Goal: Task Accomplishment & Management: Manage account settings

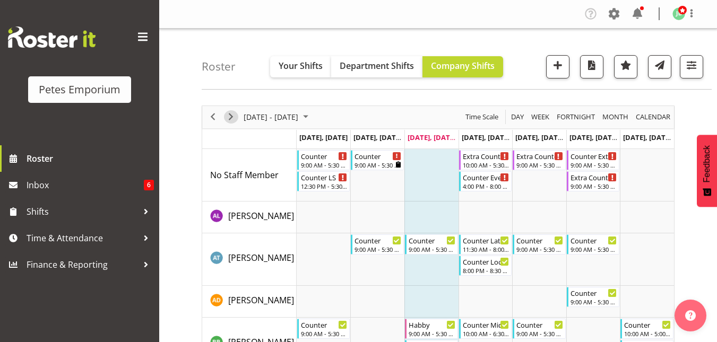
click at [227, 118] on span "Next" at bounding box center [230, 116] width 13 height 13
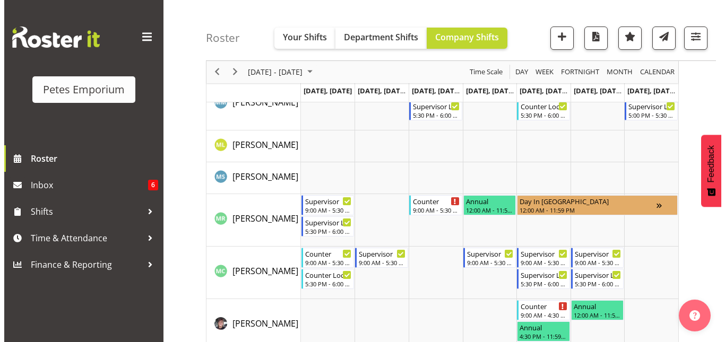
scroll to position [895, 0]
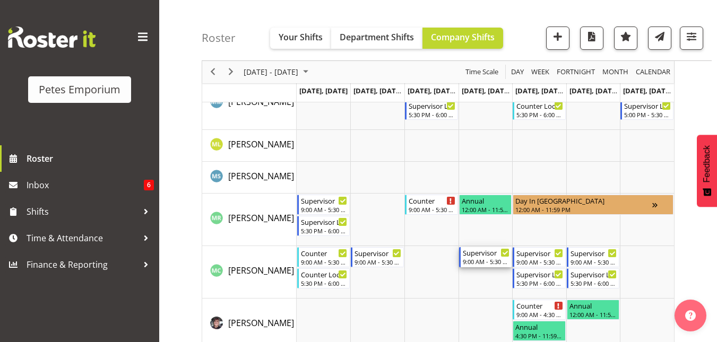
click at [480, 261] on div "9:00 AM - 5:30 PM" at bounding box center [486, 261] width 47 height 8
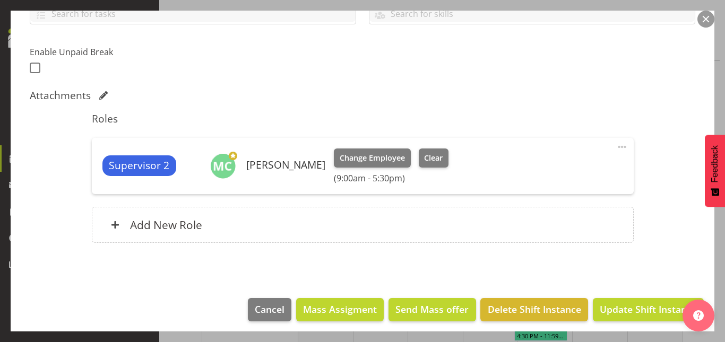
scroll to position [265, 0]
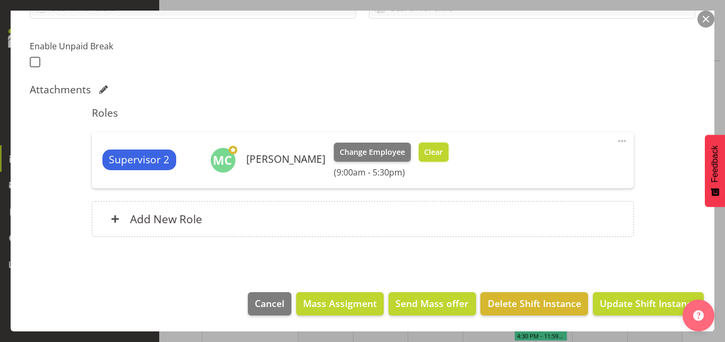
click at [424, 148] on span "Clear" at bounding box center [433, 152] width 19 height 12
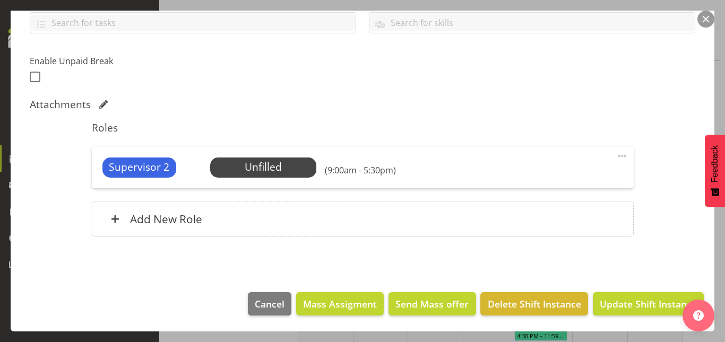
scroll to position [250, 0]
click at [628, 305] on span "Update Shift Instance" at bounding box center [648, 304] width 97 height 14
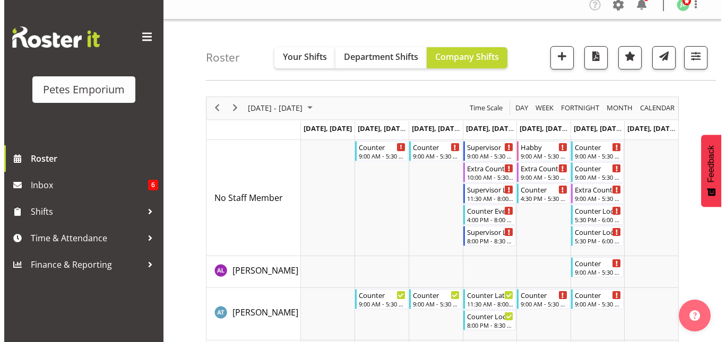
scroll to position [0, 0]
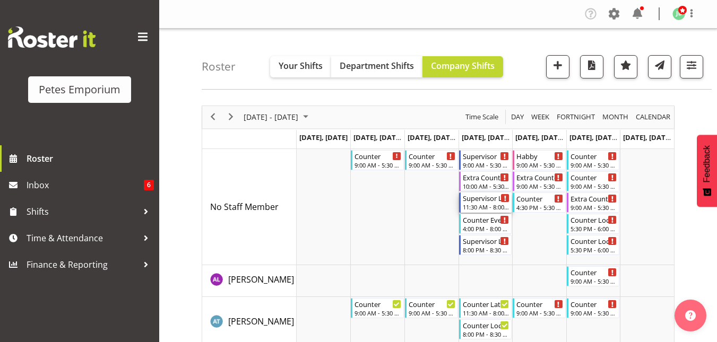
click at [477, 205] on div "11:30 AM - 8:00 PM" at bounding box center [486, 207] width 47 height 8
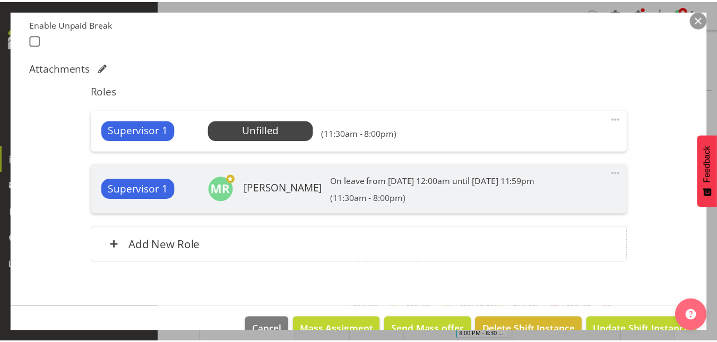
scroll to position [289, 0]
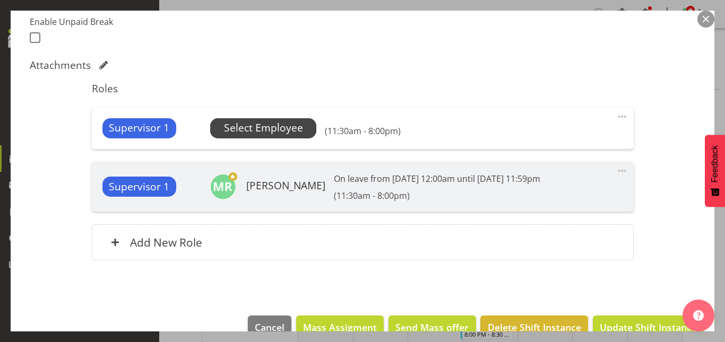
click at [244, 134] on span "Select Employee" at bounding box center [263, 127] width 79 height 15
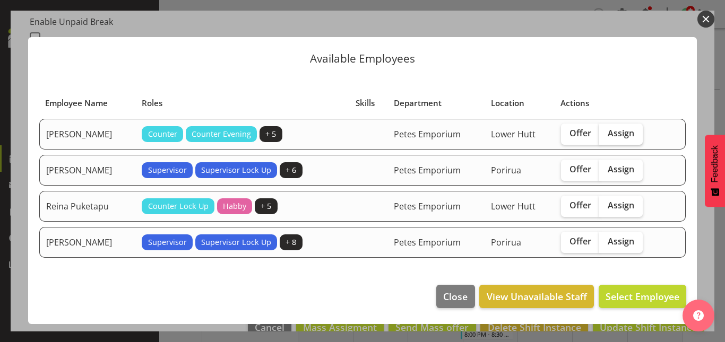
click at [627, 132] on span "Assign" at bounding box center [621, 133] width 27 height 11
click at [606, 132] on input "Assign" at bounding box center [602, 133] width 7 height 7
checkbox input "true"
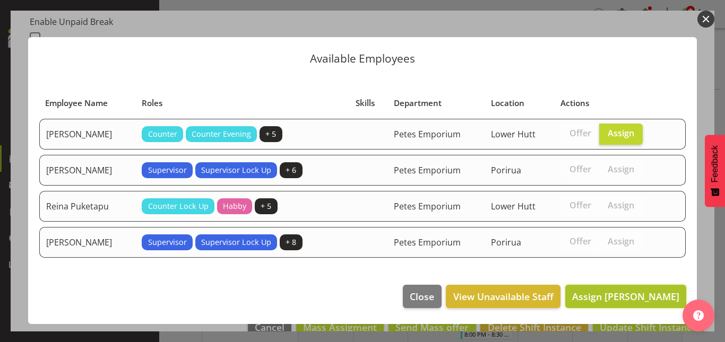
click at [623, 301] on span "Assign Melissa Cowen" at bounding box center [625, 296] width 107 height 13
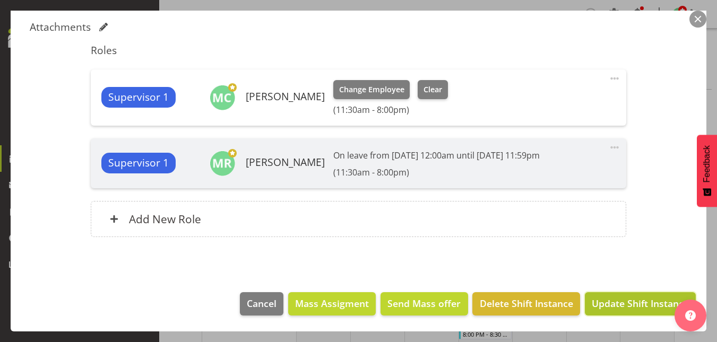
click at [624, 300] on span "Update Shift Instance" at bounding box center [640, 304] width 97 height 14
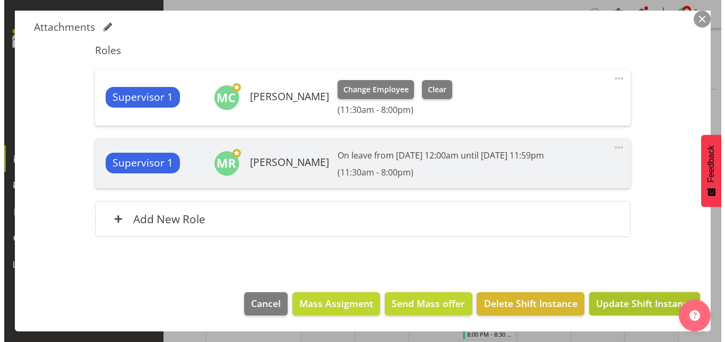
scroll to position [285, 0]
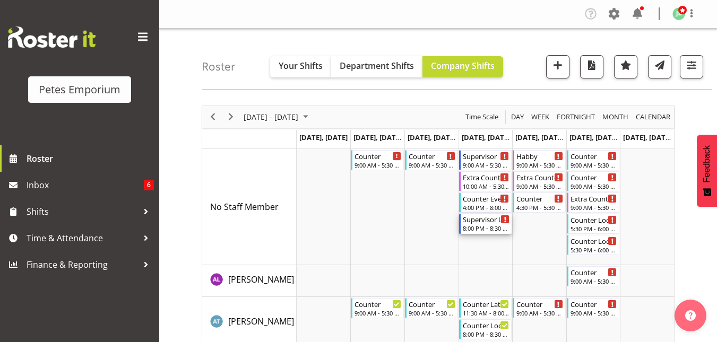
click at [489, 226] on div "8:00 PM - 8:30 PM" at bounding box center [486, 228] width 47 height 8
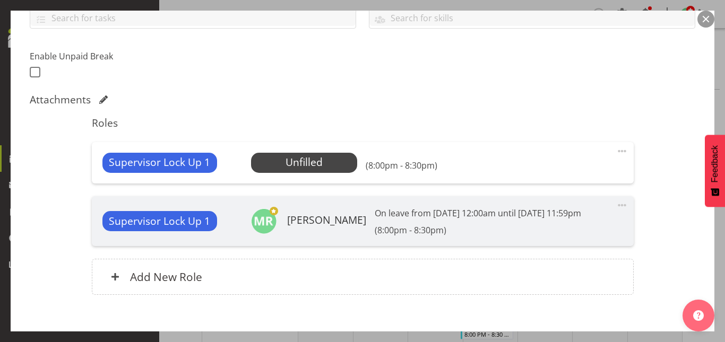
scroll to position [257, 0]
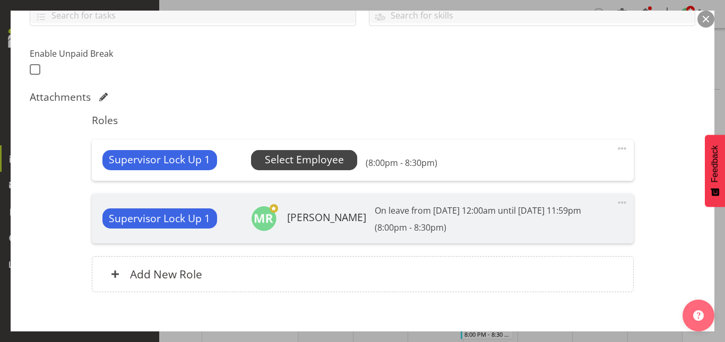
click at [315, 155] on span "Select Employee" at bounding box center [304, 159] width 79 height 15
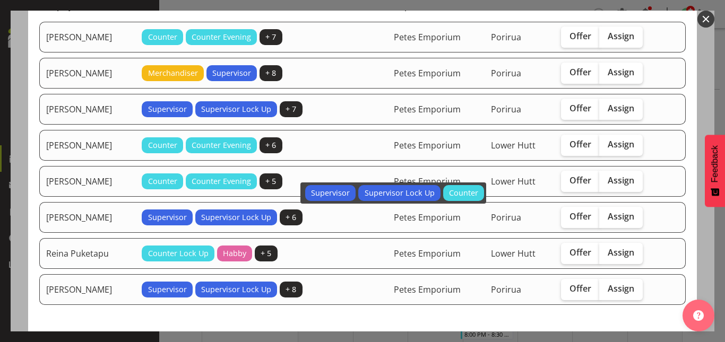
scroll to position [98, 0]
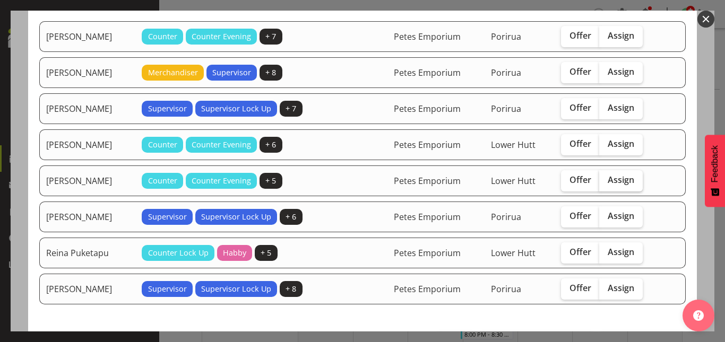
click at [617, 180] on span "Assign" at bounding box center [621, 180] width 27 height 11
click at [606, 180] on input "Assign" at bounding box center [602, 180] width 7 height 7
checkbox input "true"
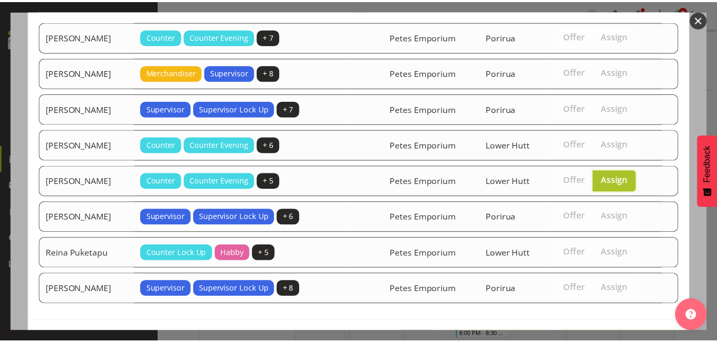
scroll to position [137, 0]
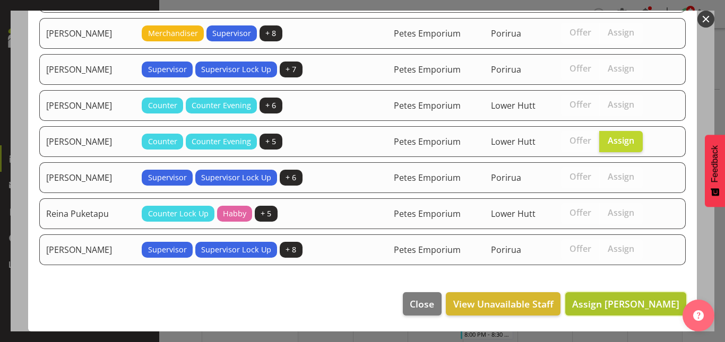
click at [626, 309] on span "Assign Melissa Cowen" at bounding box center [625, 304] width 107 height 13
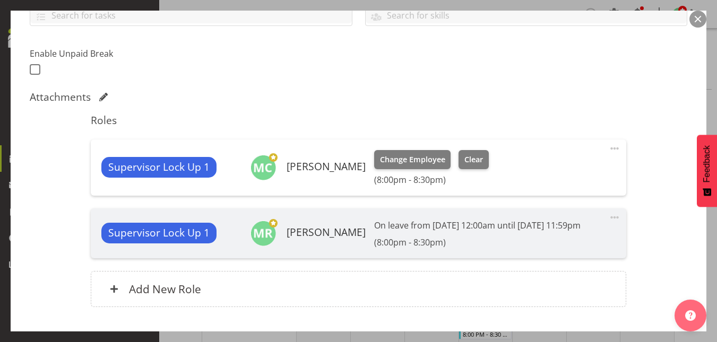
scroll to position [340, 0]
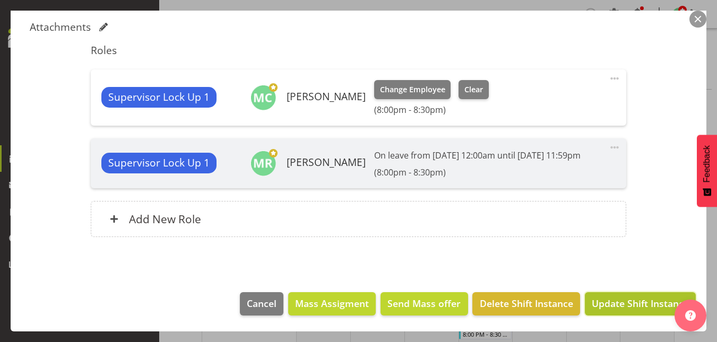
click at [625, 304] on span "Update Shift Instance" at bounding box center [640, 304] width 97 height 14
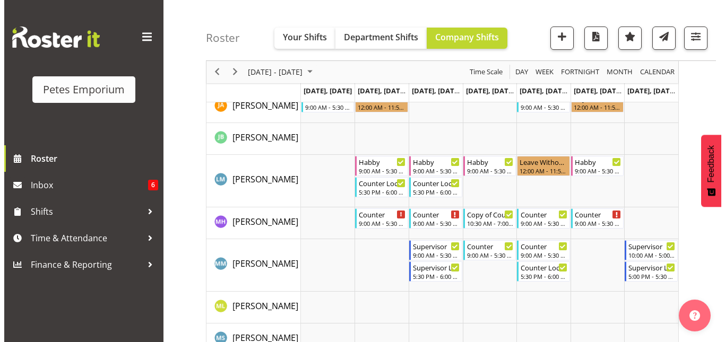
scroll to position [734, 0]
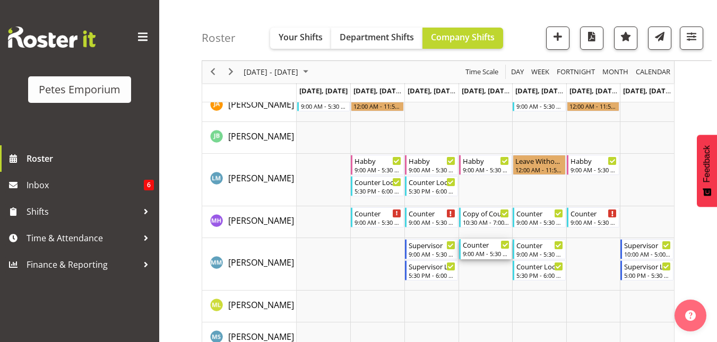
click at [488, 244] on div "Counter" at bounding box center [486, 244] width 47 height 11
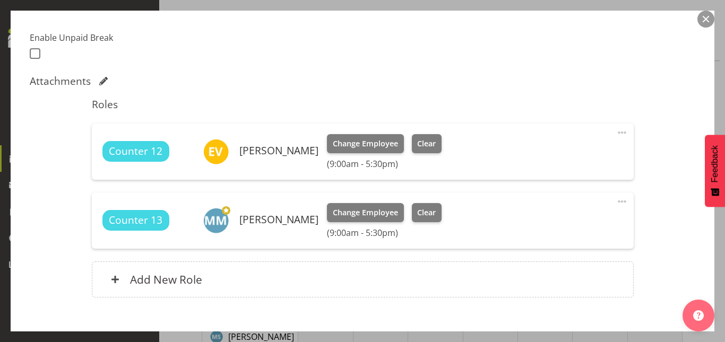
scroll to position [279, 0]
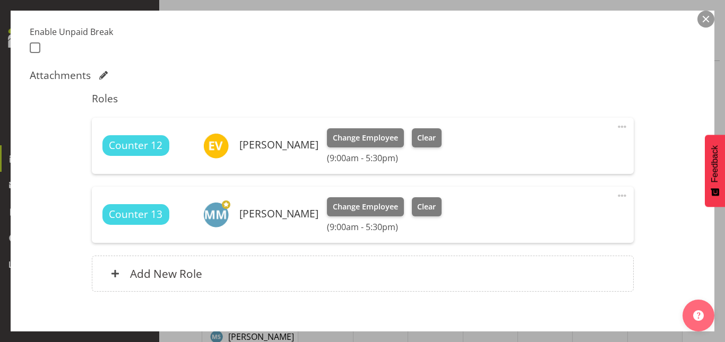
click at [418, 217] on div "Change Employee Clear (9:00am - 5:30pm)" at bounding box center [384, 214] width 115 height 35
click at [418, 209] on span "Clear" at bounding box center [426, 207] width 19 height 12
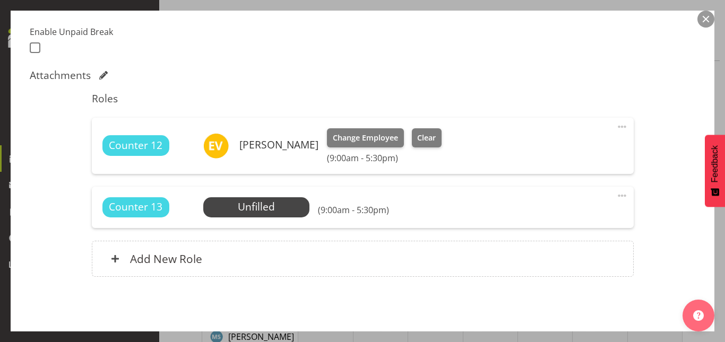
scroll to position [319, 0]
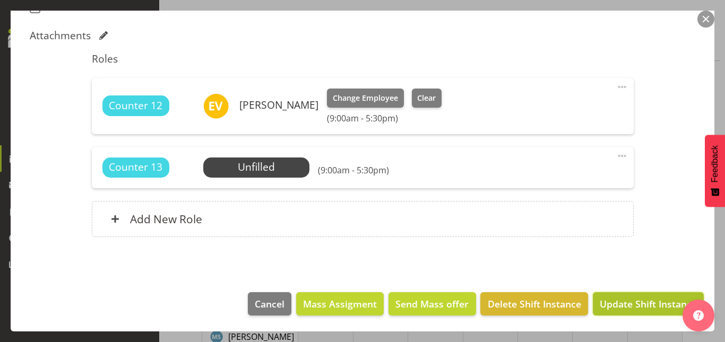
click at [643, 306] on span "Update Shift Instance" at bounding box center [648, 304] width 97 height 14
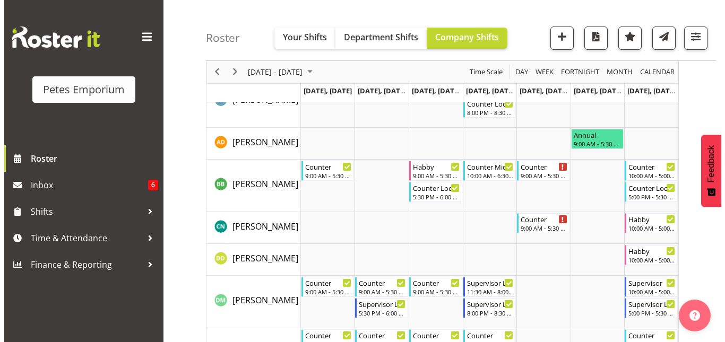
scroll to position [0, 0]
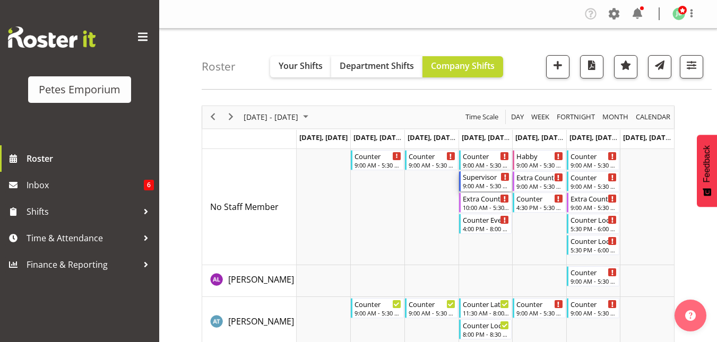
click at [479, 185] on div "9:00 AM - 5:30 PM" at bounding box center [486, 185] width 47 height 8
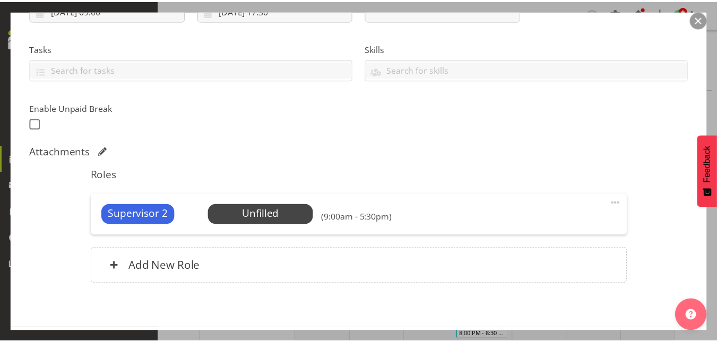
scroll to position [208, 0]
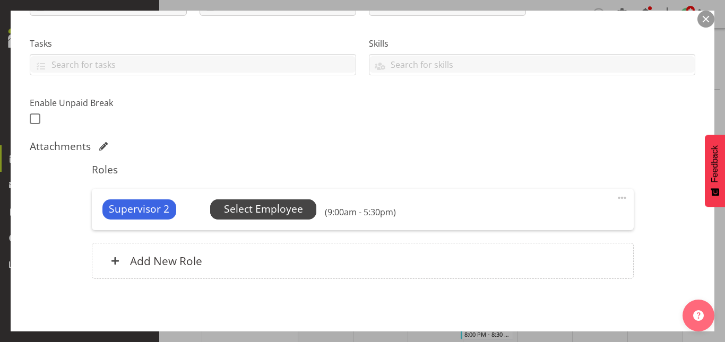
click at [266, 212] on span "Select Employee" at bounding box center [263, 209] width 79 height 15
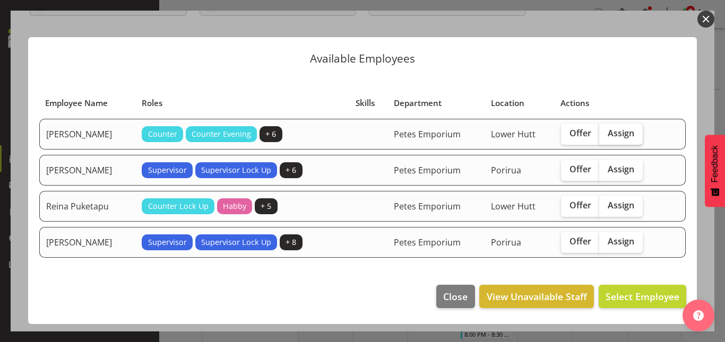
click at [632, 131] on span "Assign" at bounding box center [621, 133] width 27 height 11
click at [606, 131] on input "Assign" at bounding box center [602, 133] width 7 height 7
checkbox input "true"
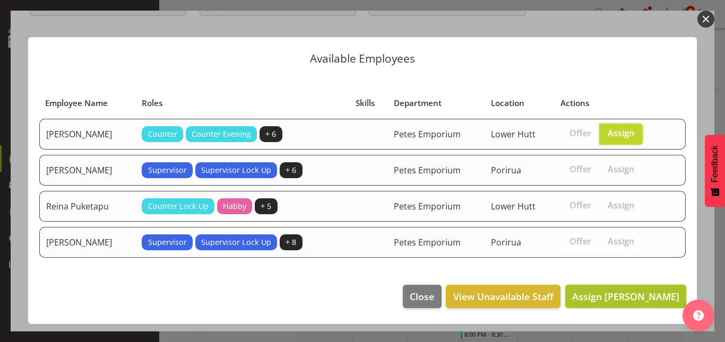
click at [627, 295] on span "Assign Mandy Mosley" at bounding box center [625, 296] width 107 height 13
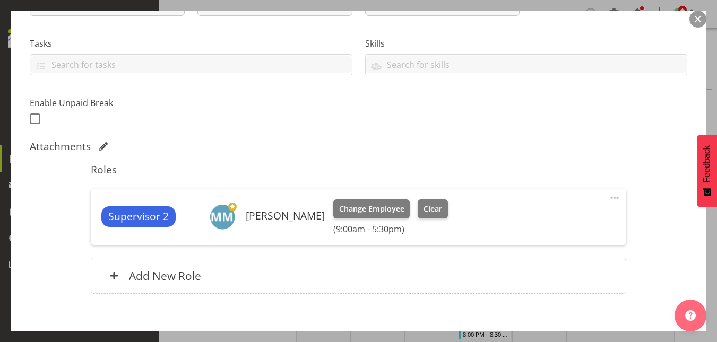
scroll to position [265, 0]
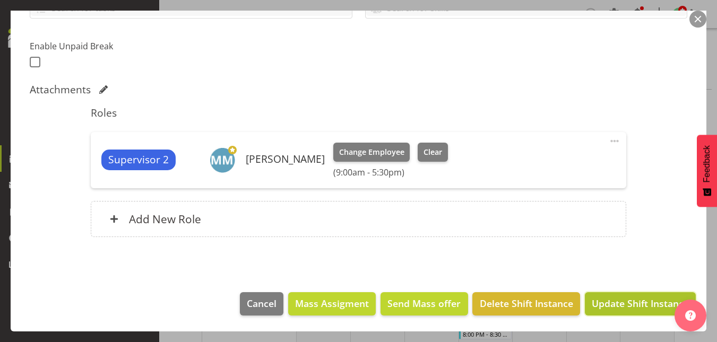
click at [634, 310] on span "Update Shift Instance" at bounding box center [640, 304] width 97 height 14
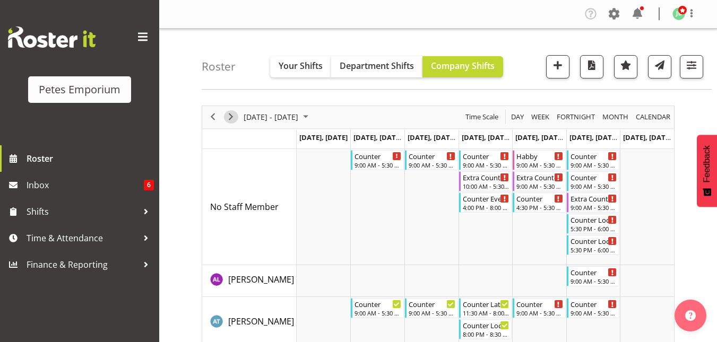
click at [231, 119] on span "Next" at bounding box center [230, 116] width 13 height 13
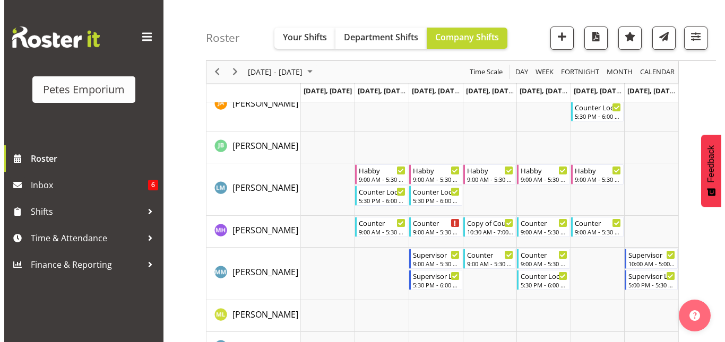
scroll to position [728, 0]
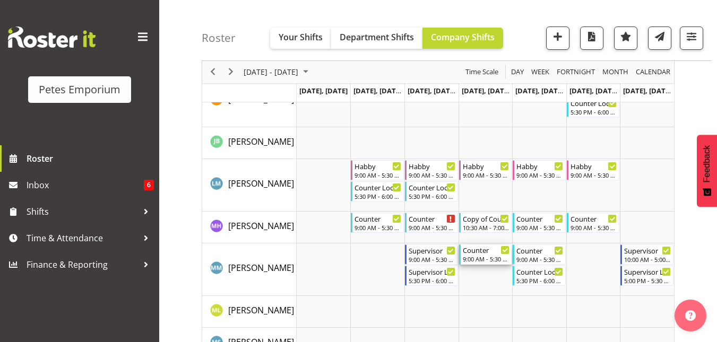
click at [480, 257] on div "9:00 AM - 5:30 PM" at bounding box center [486, 259] width 47 height 8
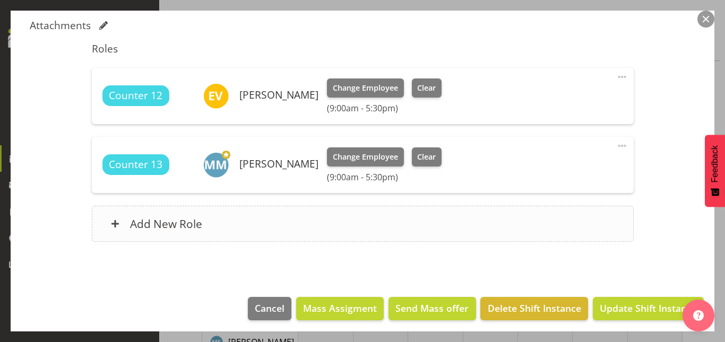
scroll to position [330, 0]
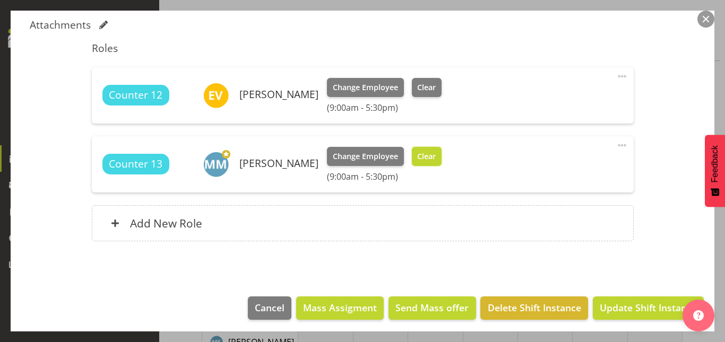
click at [418, 157] on span "Clear" at bounding box center [426, 157] width 19 height 12
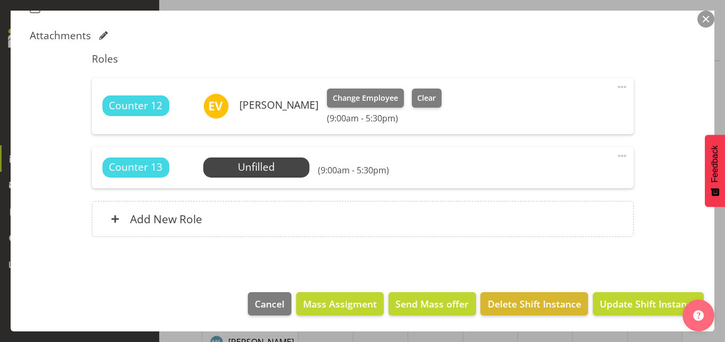
scroll to position [319, 0]
click at [647, 304] on span "Update Shift Instance" at bounding box center [648, 304] width 97 height 14
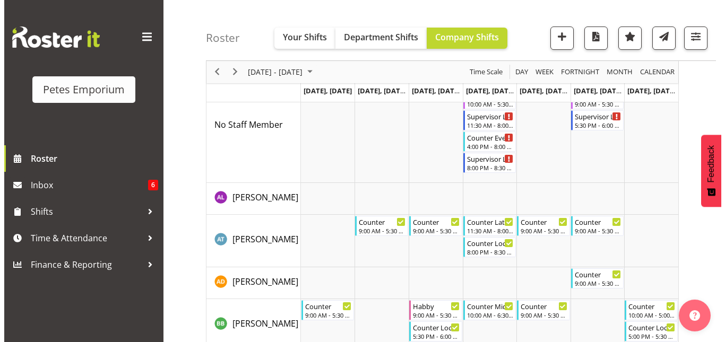
scroll to position [0, 0]
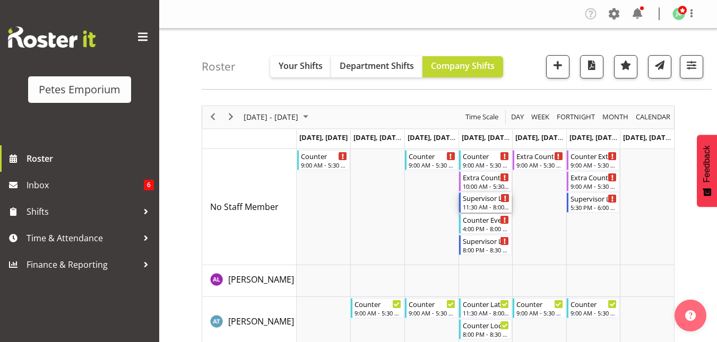
click at [473, 202] on div "Supervisor Late Shift" at bounding box center [486, 198] width 47 height 11
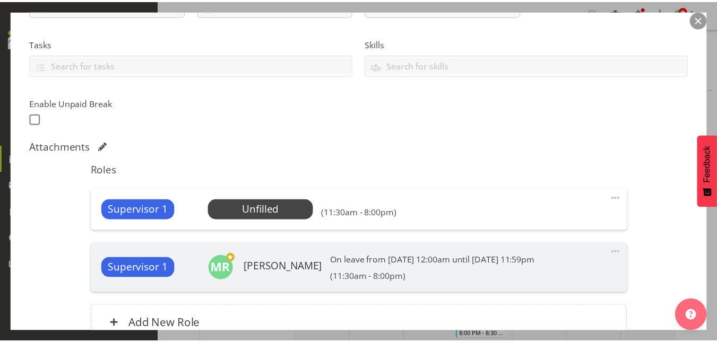
scroll to position [210, 0]
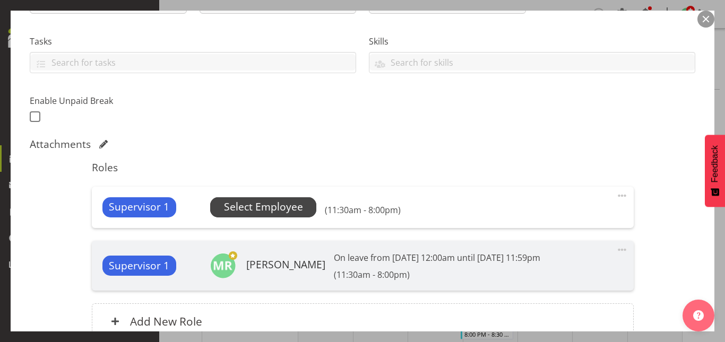
click at [281, 199] on span "Select Employee" at bounding box center [263, 207] width 106 height 20
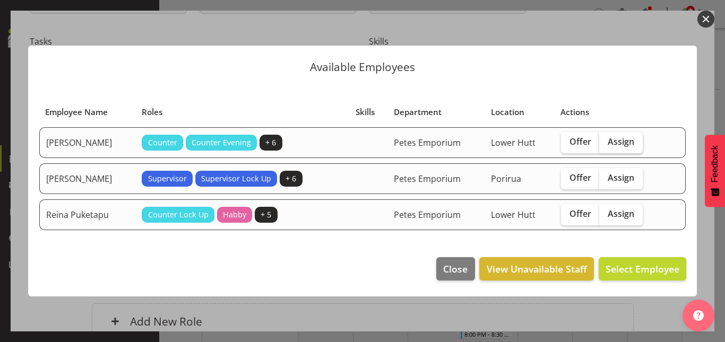
click at [626, 141] on span "Assign" at bounding box center [621, 141] width 27 height 11
click at [606, 141] on input "Assign" at bounding box center [602, 141] width 7 height 7
checkbox input "true"
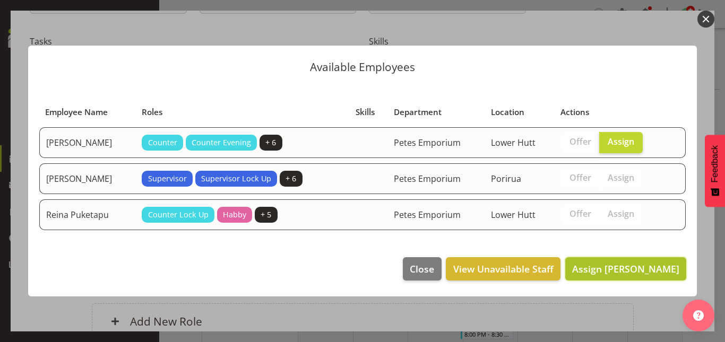
click at [617, 271] on span "Assign Mandy Mosley" at bounding box center [625, 269] width 107 height 13
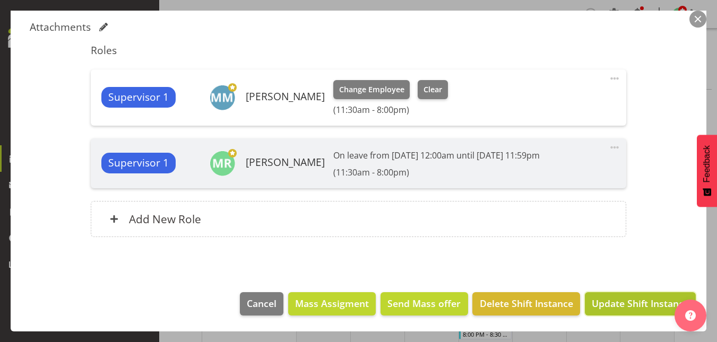
click at [620, 313] on button "Update Shift Instance" at bounding box center [640, 303] width 111 height 23
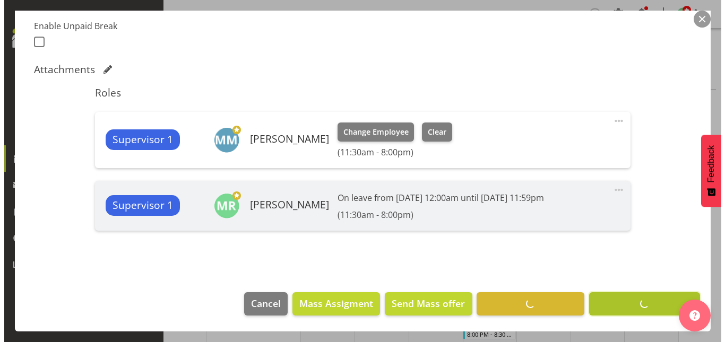
scroll to position [285, 0]
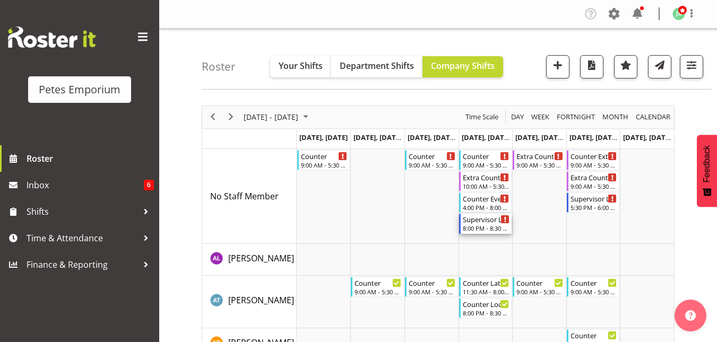
click at [492, 222] on div "Supervisor Lock Up" at bounding box center [486, 219] width 47 height 11
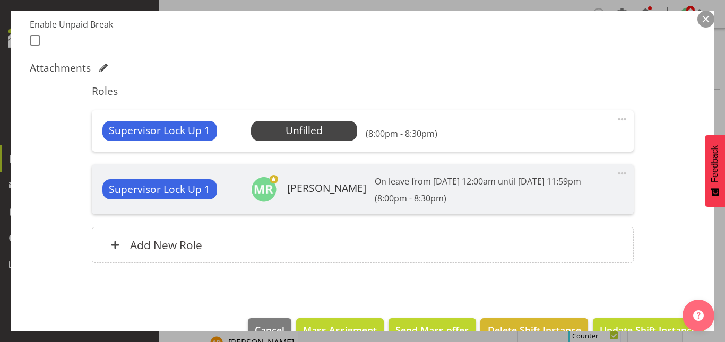
scroll to position [288, 0]
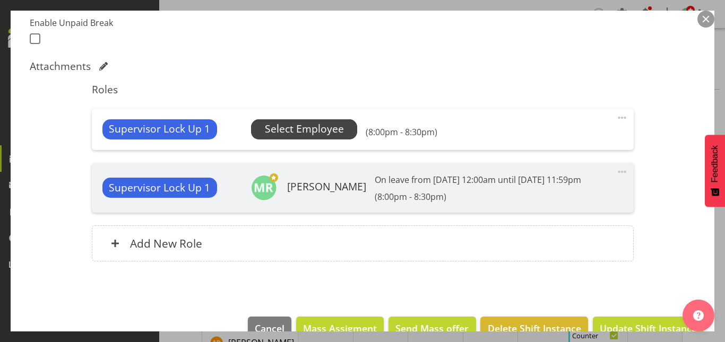
click at [313, 129] on span "Select Employee" at bounding box center [304, 129] width 79 height 15
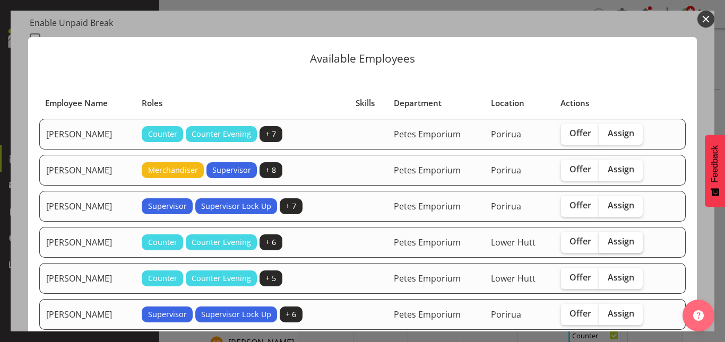
click at [622, 244] on span "Assign" at bounding box center [621, 241] width 27 height 11
click at [606, 244] on input "Assign" at bounding box center [602, 241] width 7 height 7
checkbox input "true"
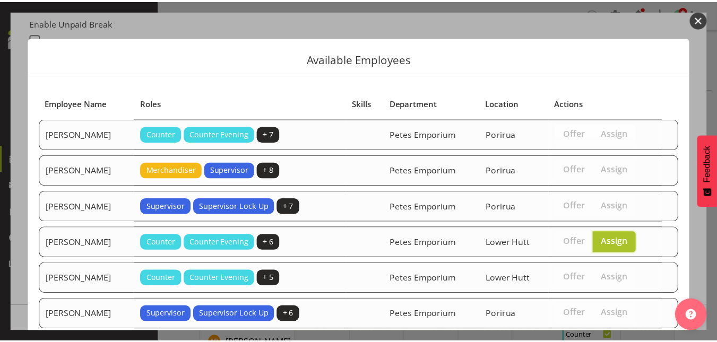
scroll to position [137, 0]
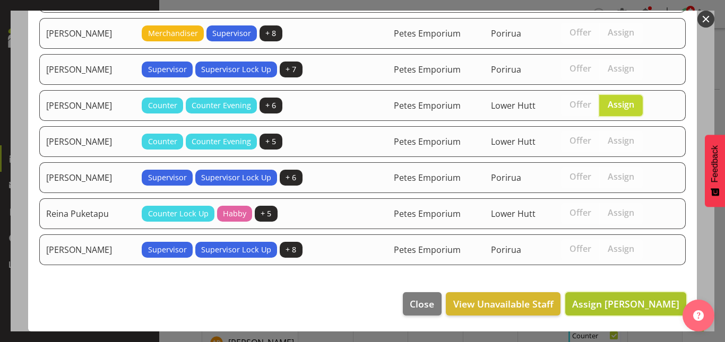
click at [620, 307] on span "Assign Mandy Mosley" at bounding box center [625, 304] width 107 height 13
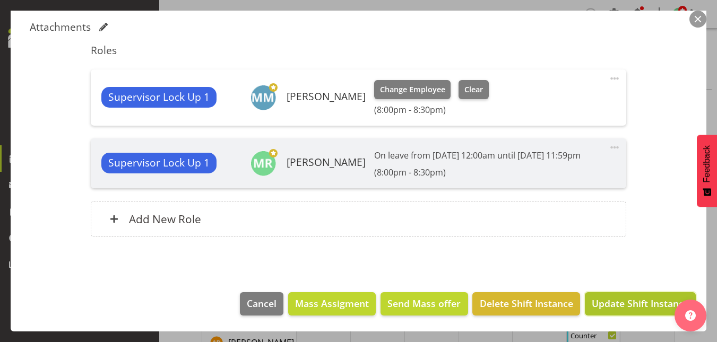
click at [634, 307] on span "Update Shift Instance" at bounding box center [640, 304] width 97 height 14
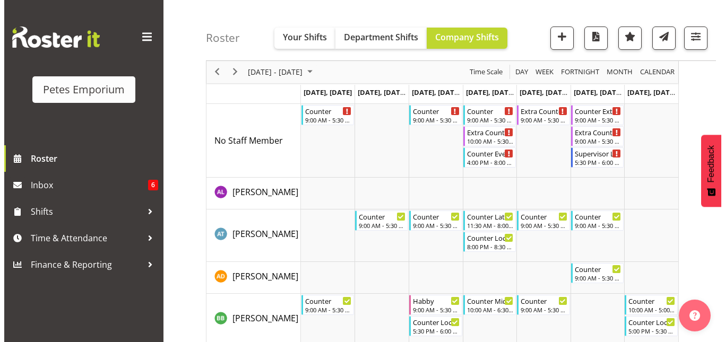
scroll to position [0, 0]
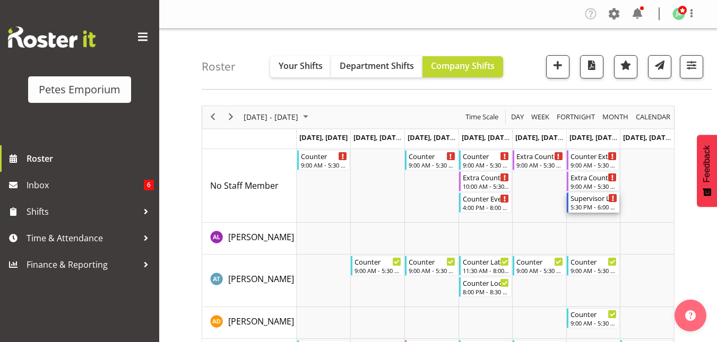
click at [594, 204] on div "5:30 PM - 6:00 PM" at bounding box center [593, 207] width 47 height 8
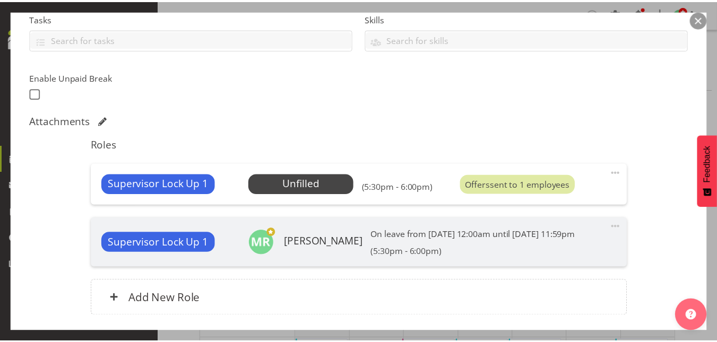
scroll to position [259, 0]
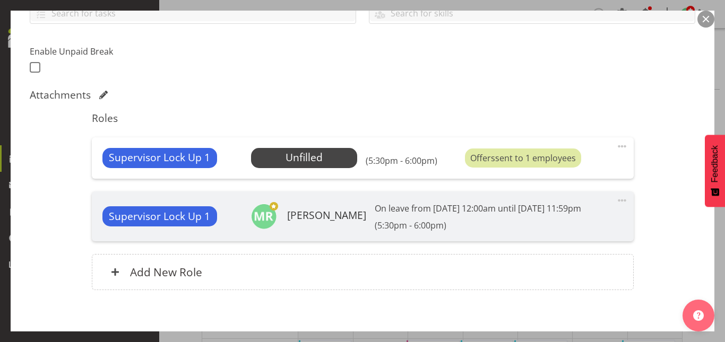
click at [708, 19] on button "button" at bounding box center [705, 19] width 17 height 17
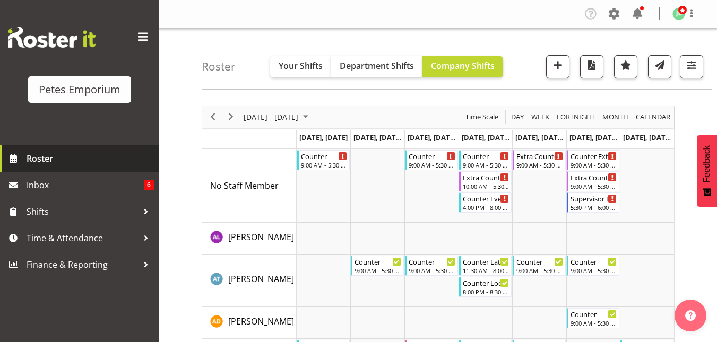
click at [57, 162] on span "Roster" at bounding box center [90, 159] width 127 height 16
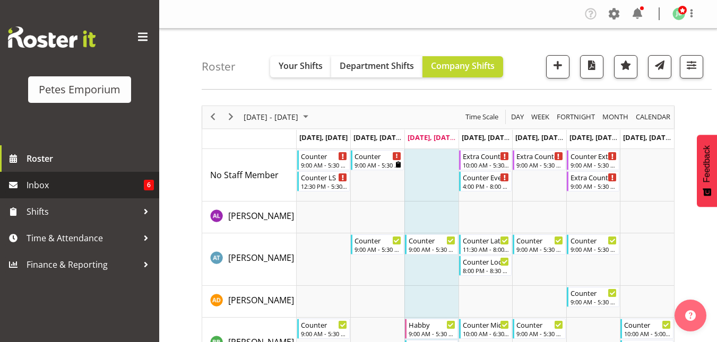
click at [59, 184] on span "Inbox" at bounding box center [85, 185] width 117 height 16
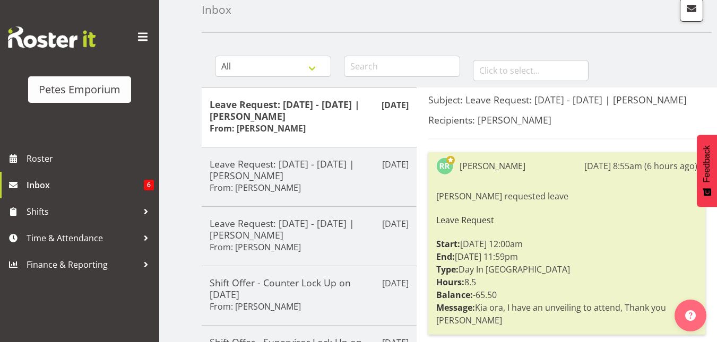
scroll to position [57, 0]
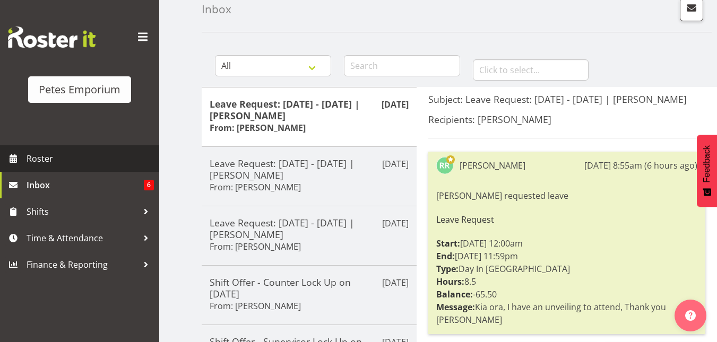
click at [53, 155] on span "Roster" at bounding box center [90, 159] width 127 height 16
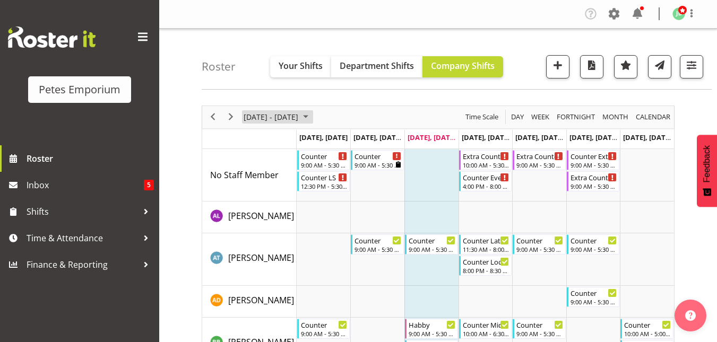
click at [299, 115] on span "[DATE] - [DATE]" at bounding box center [271, 116] width 57 height 13
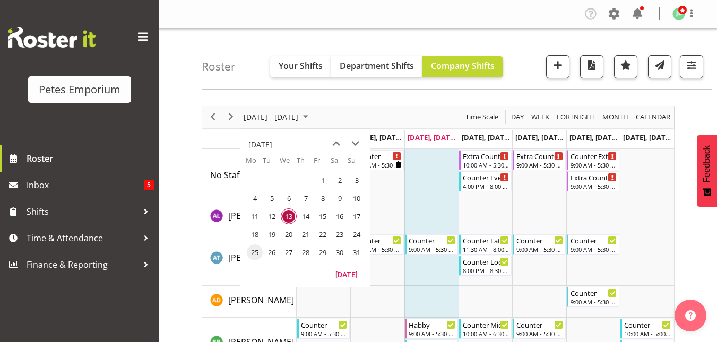
click at [252, 252] on span "25" at bounding box center [255, 253] width 16 height 16
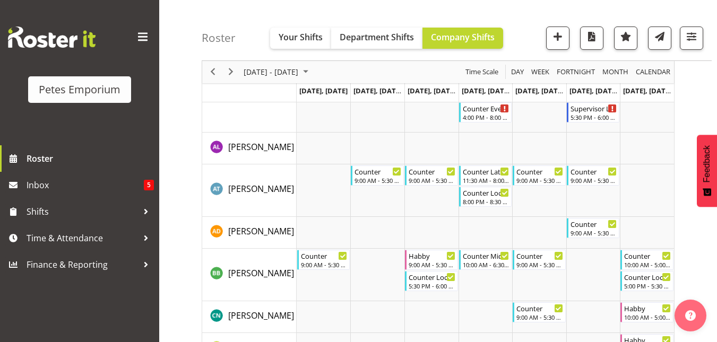
scroll to position [39, 0]
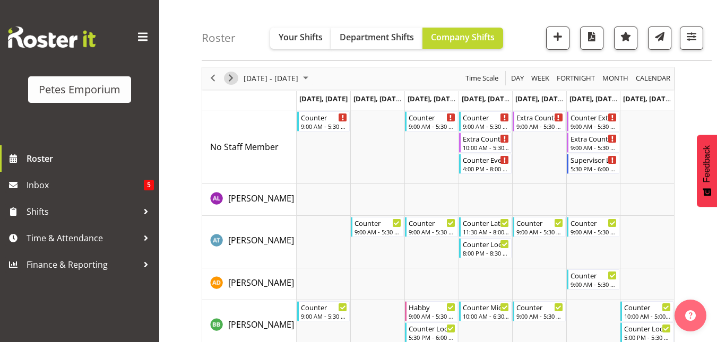
click at [231, 77] on span "Next" at bounding box center [230, 78] width 13 height 13
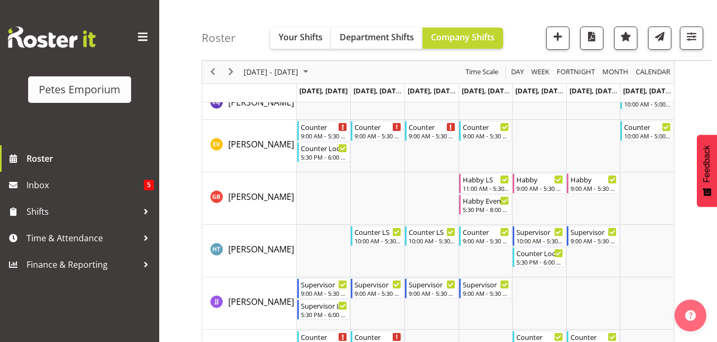
scroll to position [452, 0]
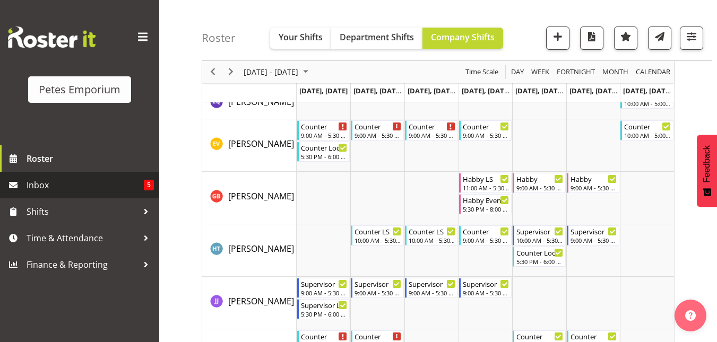
click at [42, 185] on span "Inbox" at bounding box center [85, 185] width 117 height 16
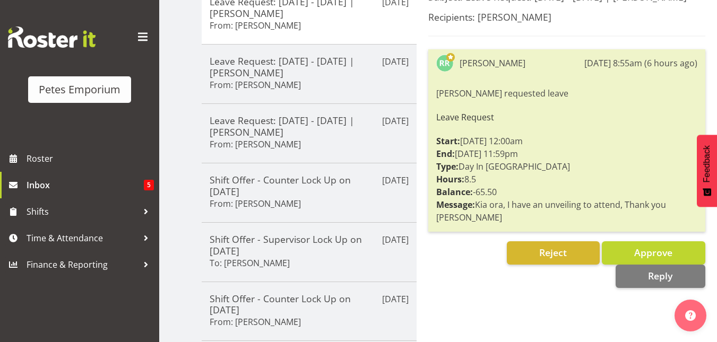
scroll to position [160, 0]
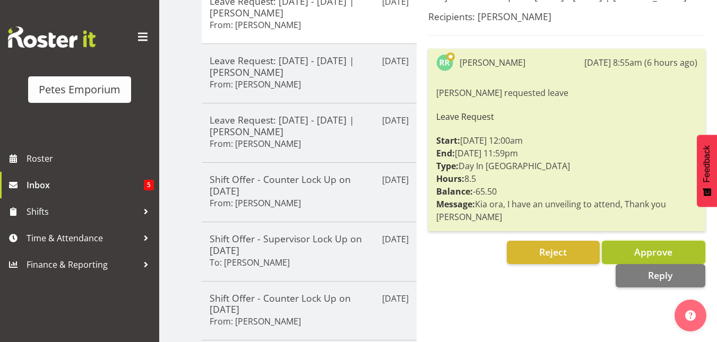
click at [633, 253] on button "Approve" at bounding box center [653, 252] width 103 height 23
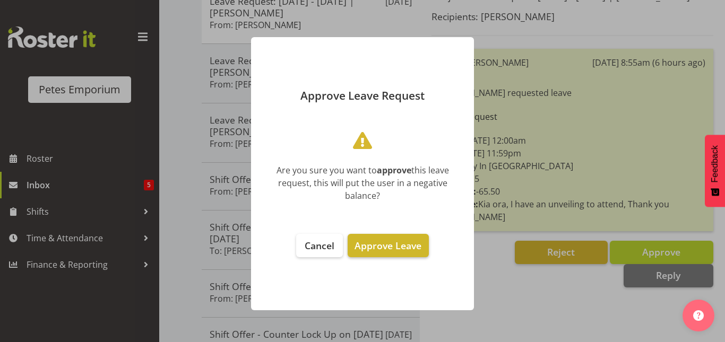
click at [408, 250] on span "Approve Leave" at bounding box center [387, 245] width 67 height 13
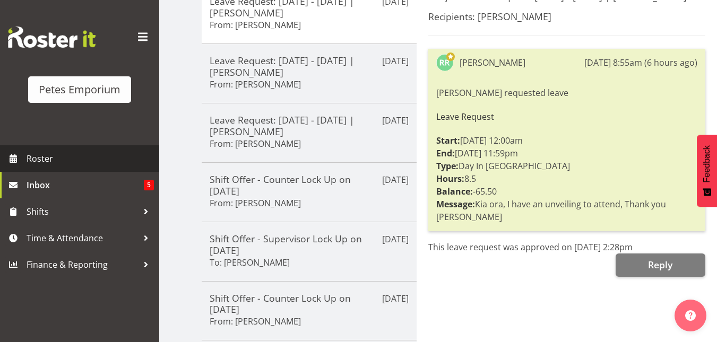
click at [39, 160] on span "Roster" at bounding box center [90, 159] width 127 height 16
